Goal: Task Accomplishment & Management: Use online tool/utility

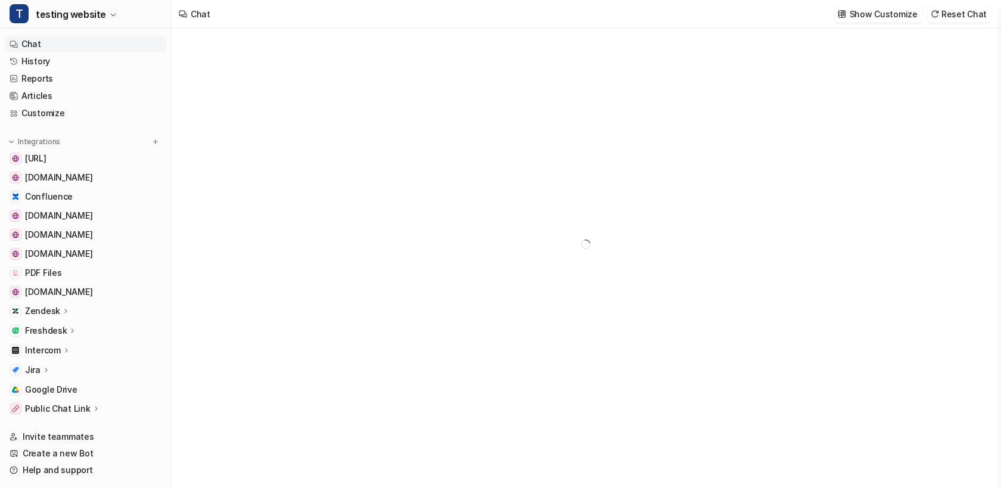
scroll to position [110, 0]
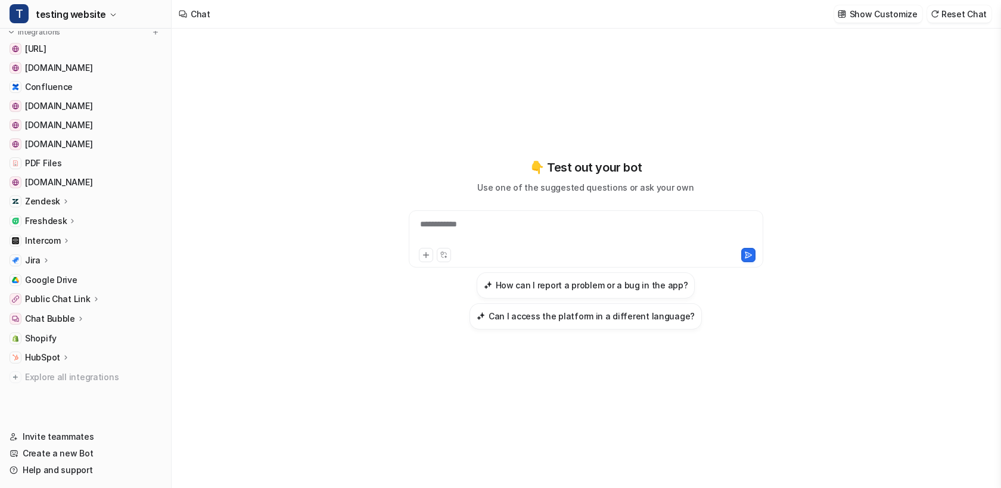
click at [76, 321] on icon at bounding box center [80, 318] width 8 height 9
click at [67, 350] on p "Configuration" at bounding box center [63, 353] width 57 height 12
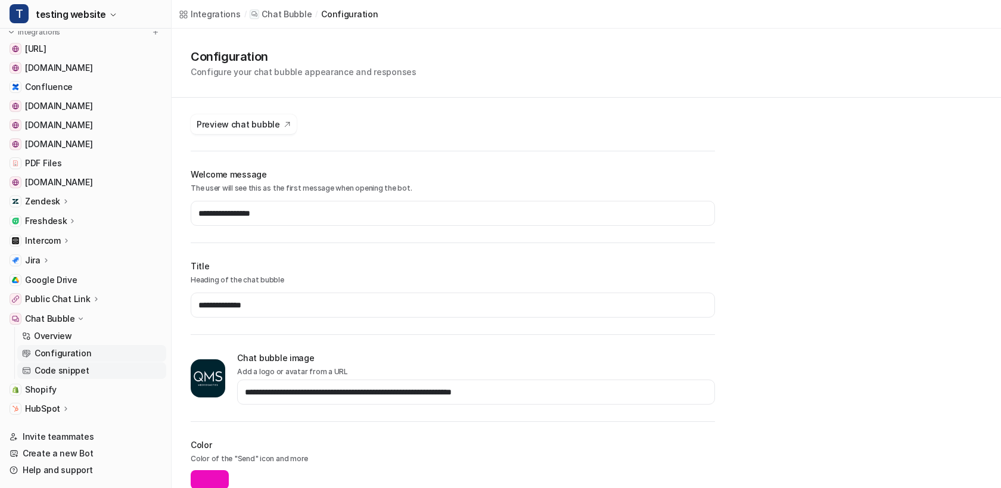
click at [66, 366] on p "Code snippet" at bounding box center [62, 371] width 55 height 12
click at [251, 129] on span "Preview chat bubble" at bounding box center [238, 124] width 83 height 13
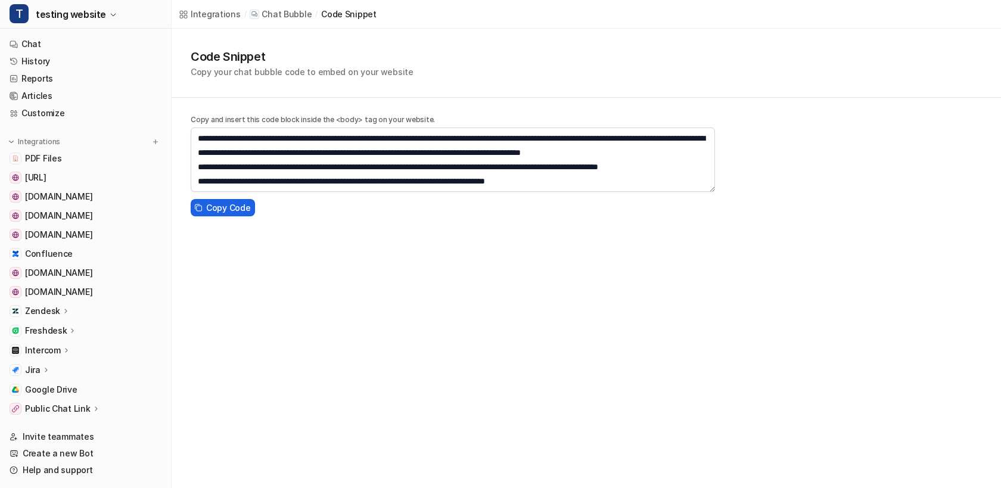
click at [217, 208] on span "Copy Code" at bounding box center [228, 207] width 44 height 13
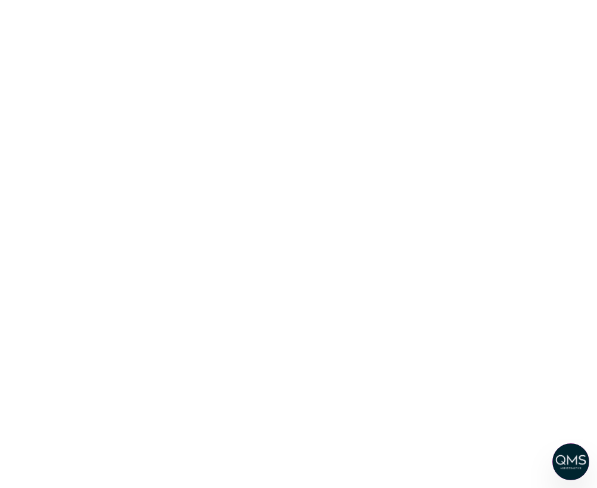
click at [577, 465] on img at bounding box center [570, 461] width 37 height 37
